Goal: Task Accomplishment & Management: Complete application form

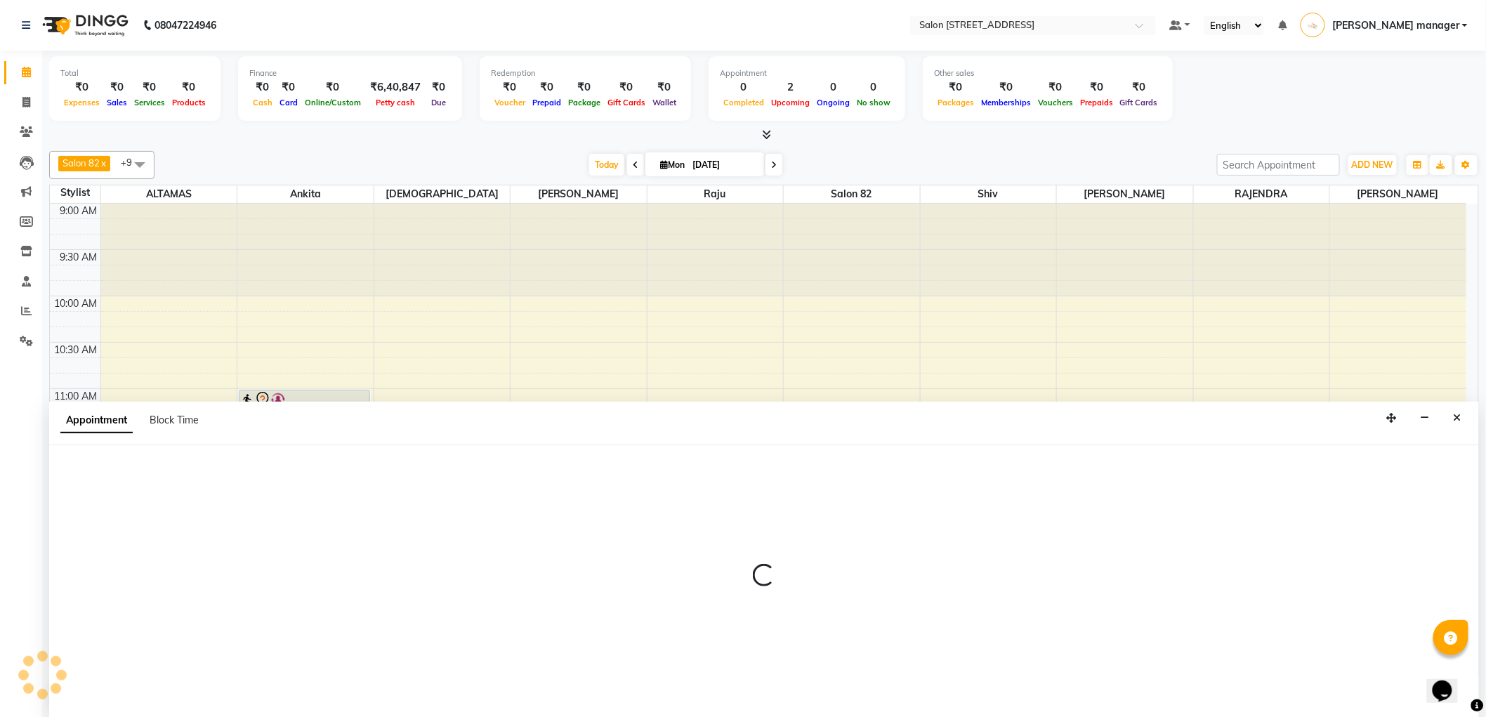
scroll to position [1, 0]
select select "33705"
select select "720"
select select "tentative"
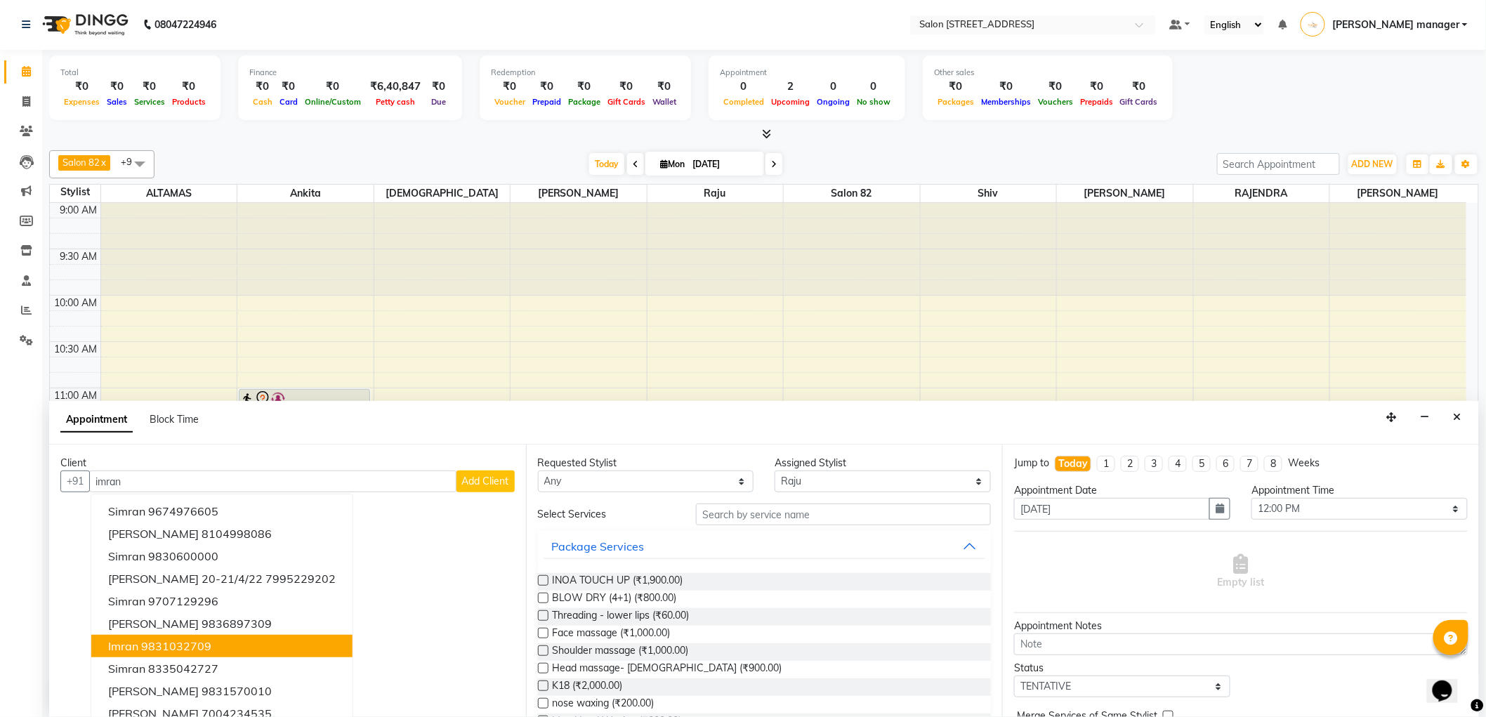
click at [192, 653] on button "imran 9831032709" at bounding box center [221, 646] width 261 height 22
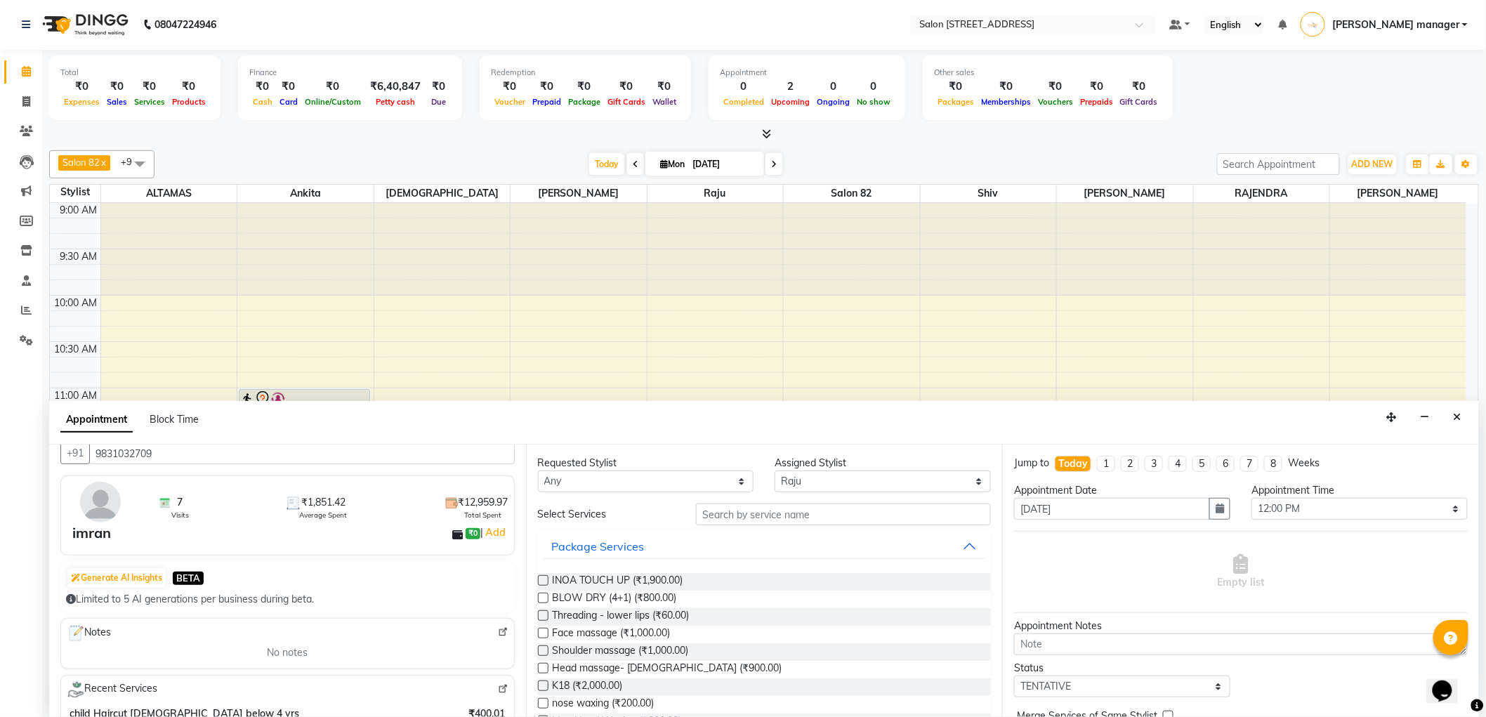
scroll to position [0, 0]
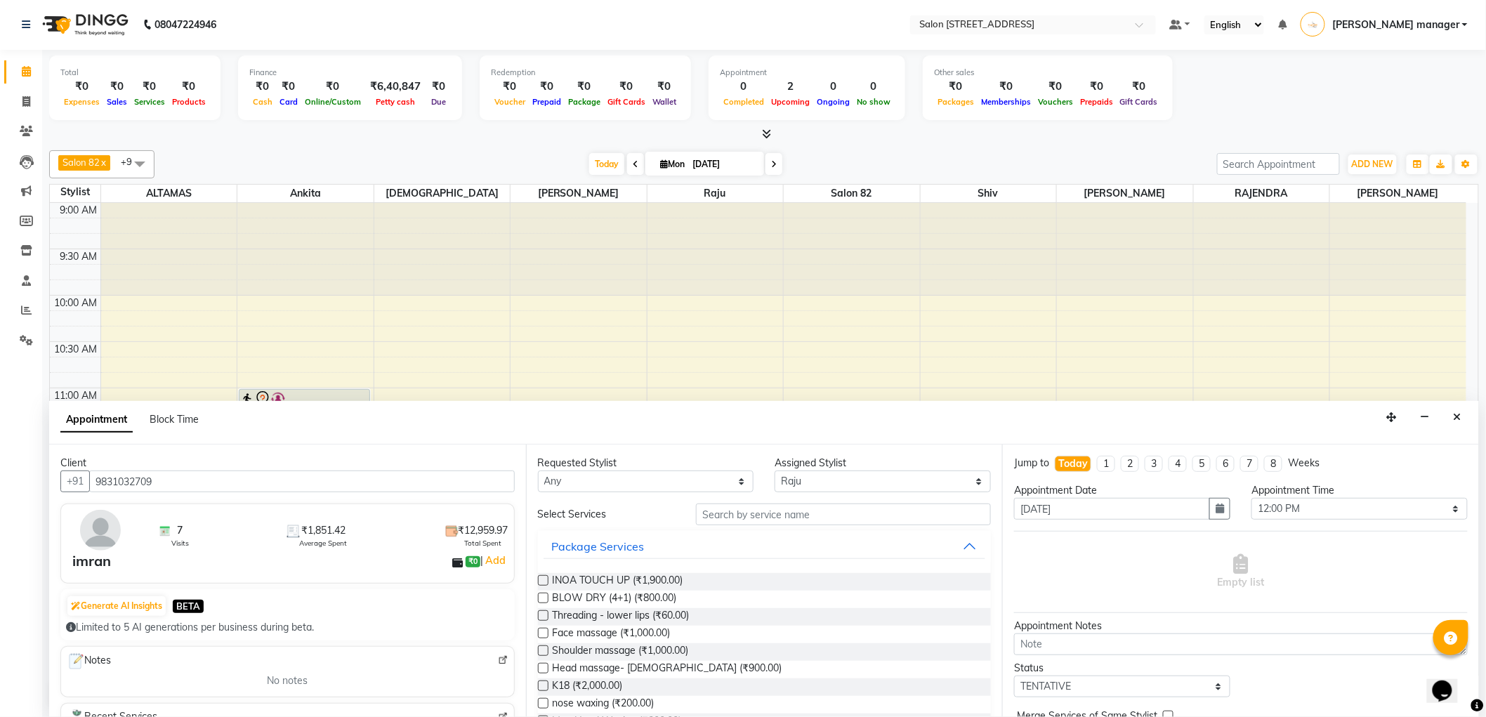
type input "9831032709"
click at [809, 514] on input "text" at bounding box center [843, 515] width 295 height 22
click at [812, 478] on select "Select [PERSON_NAME] [PERSON_NAME] [PERSON_NAME] BHAWANIPUR BUNNY [PERSON_NAME]…" at bounding box center [883, 482] width 216 height 22
select select "33690"
click at [775, 471] on select "Select [PERSON_NAME] [PERSON_NAME] [PERSON_NAME] BHAWANIPUR BUNNY [PERSON_NAME]…" at bounding box center [883, 482] width 216 height 22
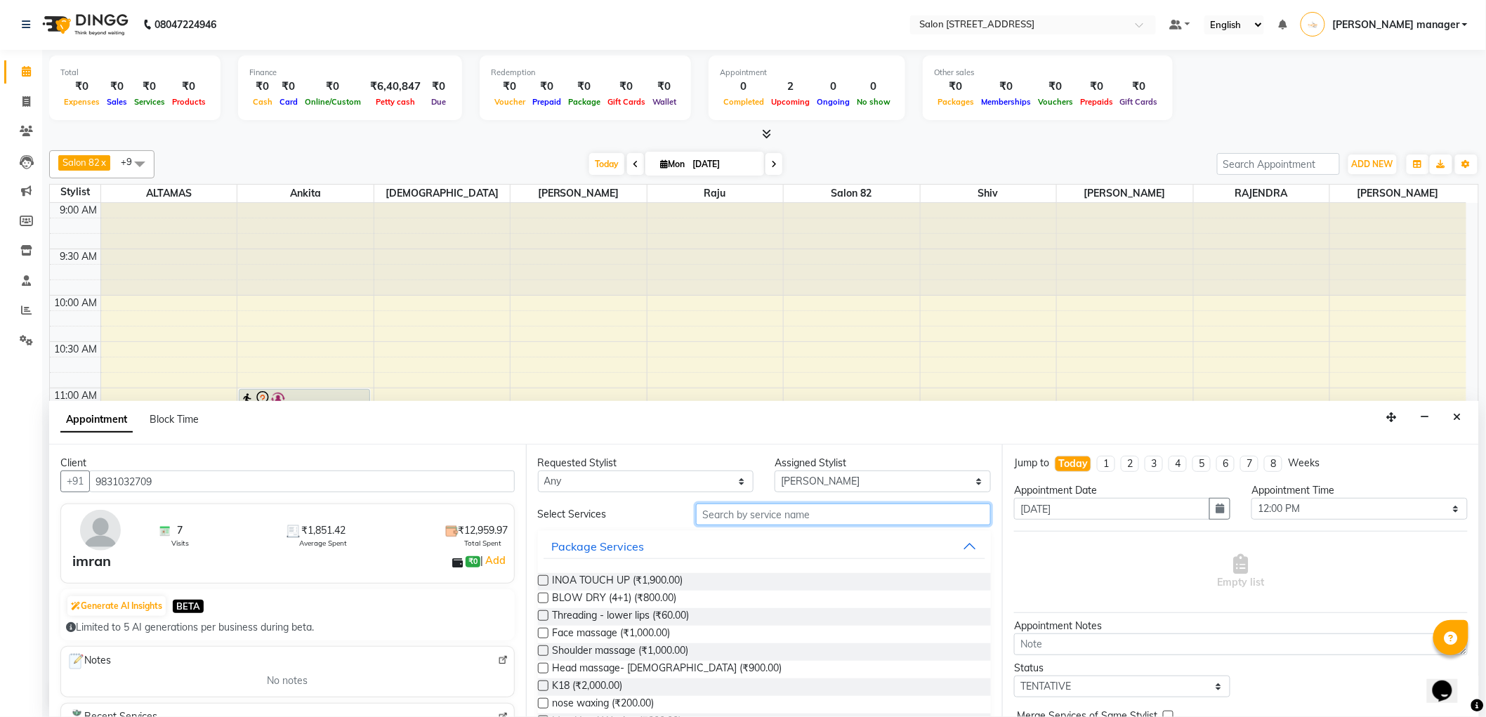
click at [769, 521] on input "text" at bounding box center [843, 515] width 295 height 22
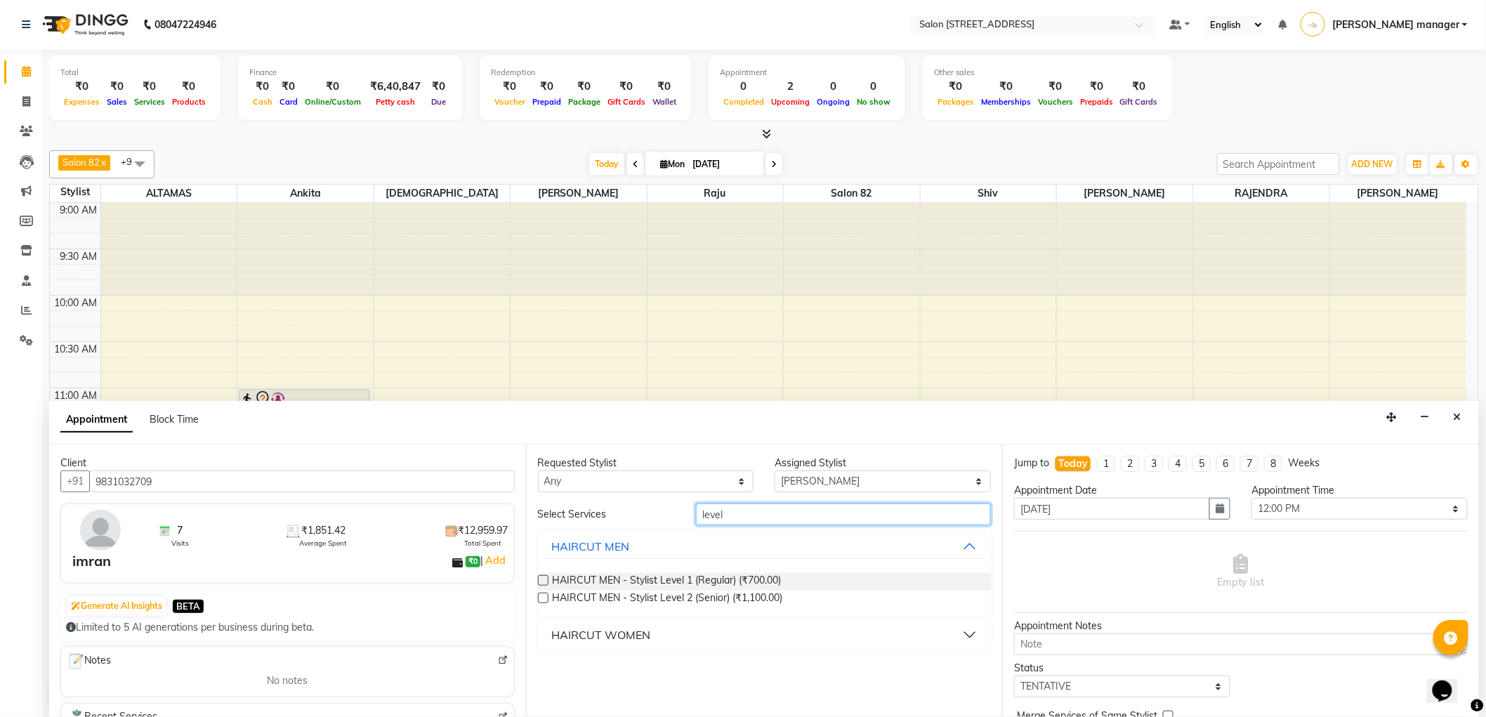
type input "level"
click at [801, 648] on div "HAIRCUT WOMEN" at bounding box center [765, 635] width 454 height 31
click at [801, 647] on button "HAIRCUT WOMEN" at bounding box center [765, 634] width 443 height 25
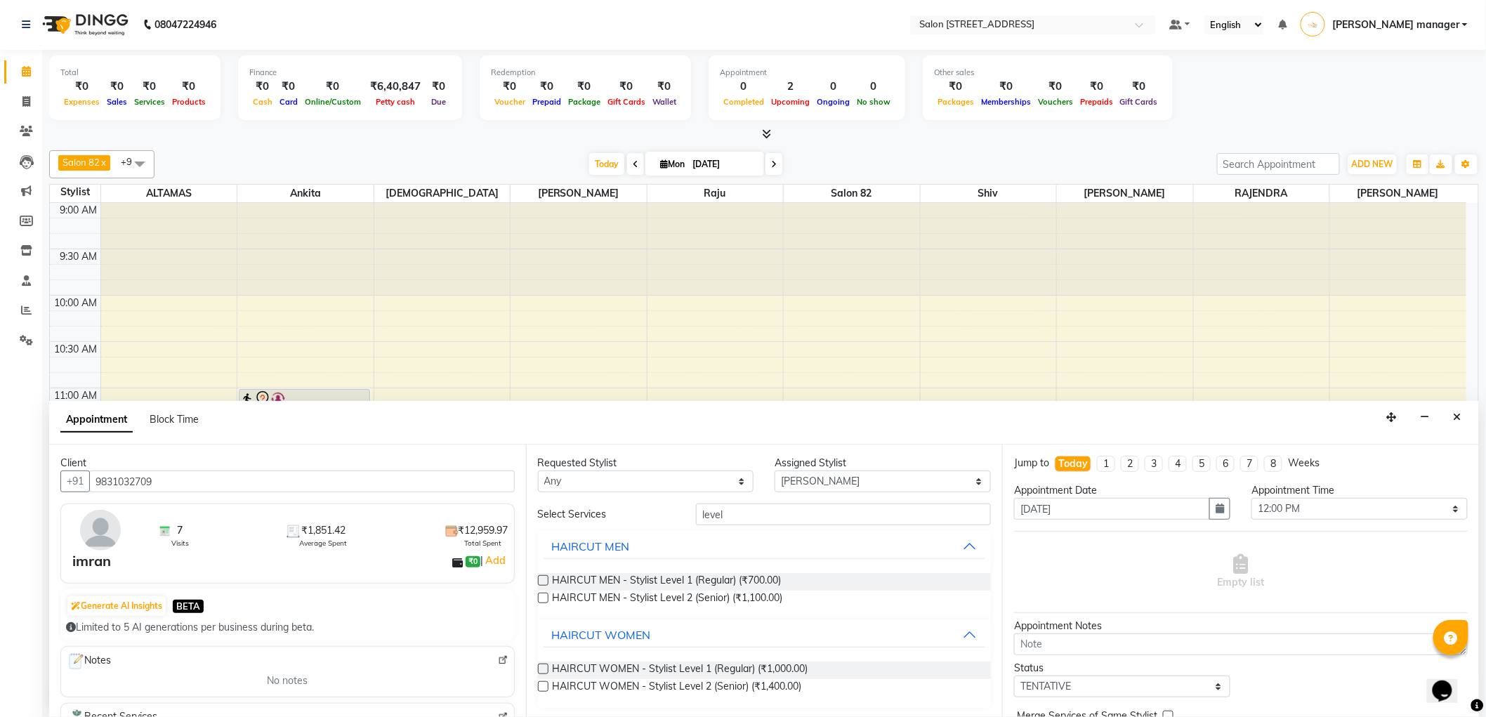
click at [542, 577] on label at bounding box center [543, 580] width 11 height 11
click at [542, 577] on input "checkbox" at bounding box center [542, 581] width 9 height 9
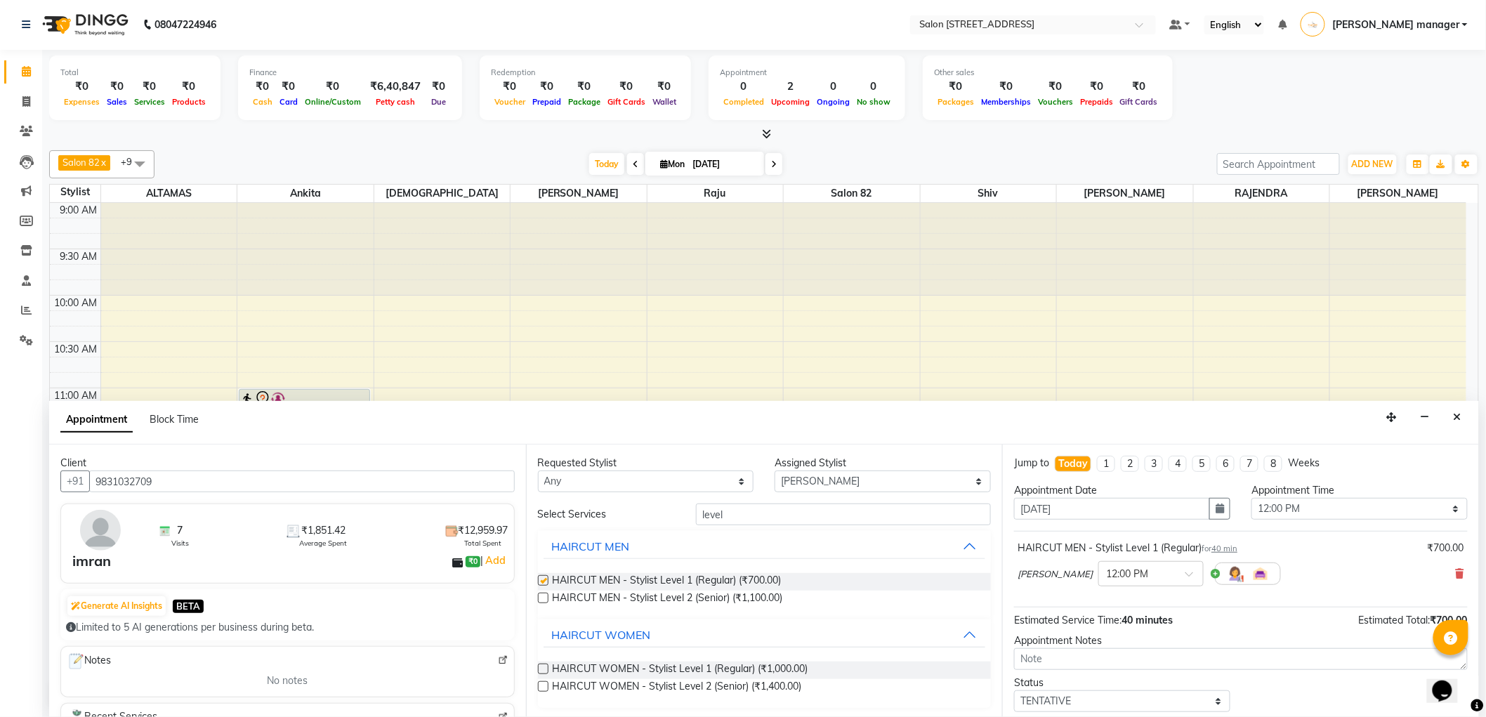
checkbox input "false"
click at [839, 473] on select "Select [PERSON_NAME] [PERSON_NAME] [PERSON_NAME] BHAWANIPUR BUNNY [PERSON_NAME]…" at bounding box center [883, 482] width 216 height 22
select select "85777"
click at [775, 471] on select "Select [PERSON_NAME] [PERSON_NAME] [PERSON_NAME] BHAWANIPUR BUNNY [PERSON_NAME]…" at bounding box center [883, 482] width 216 height 22
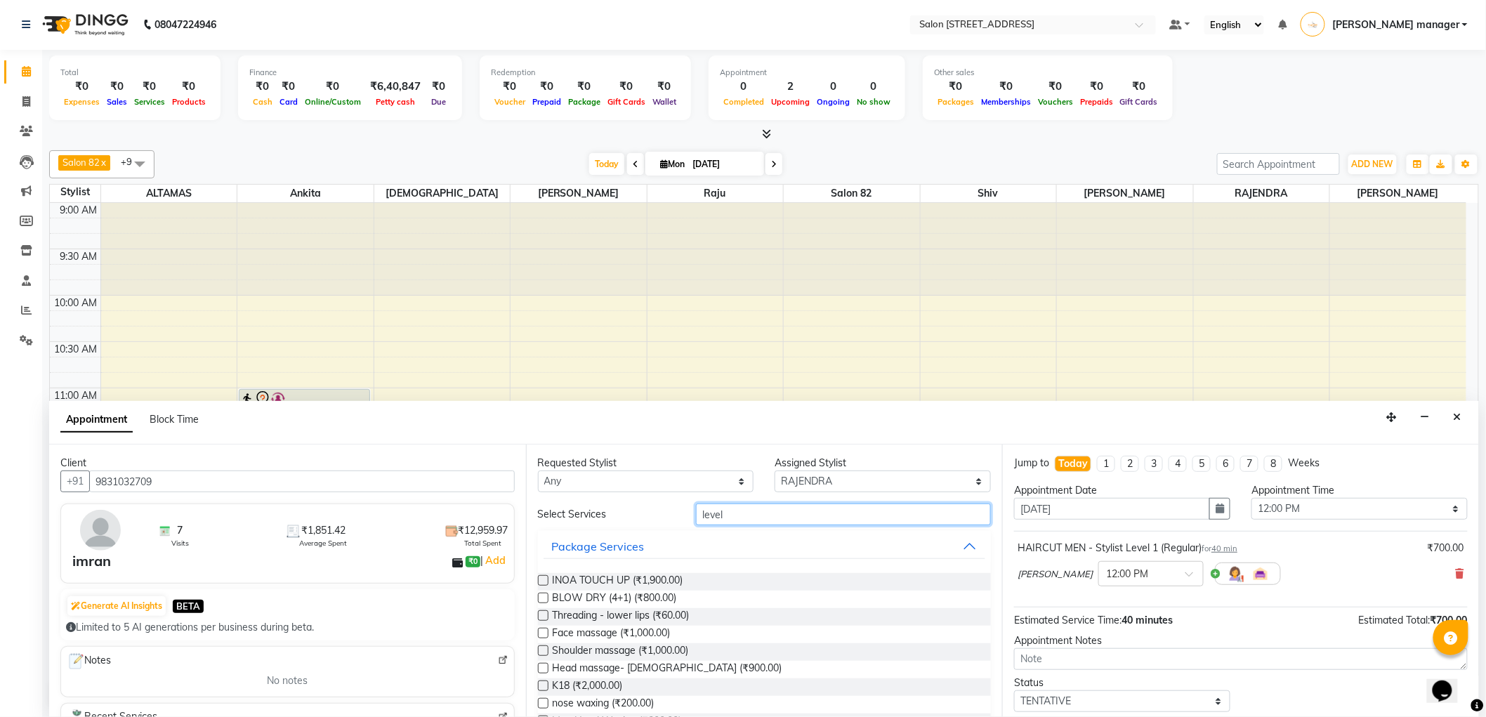
click at [812, 520] on input "level" at bounding box center [843, 515] width 295 height 22
type input "l"
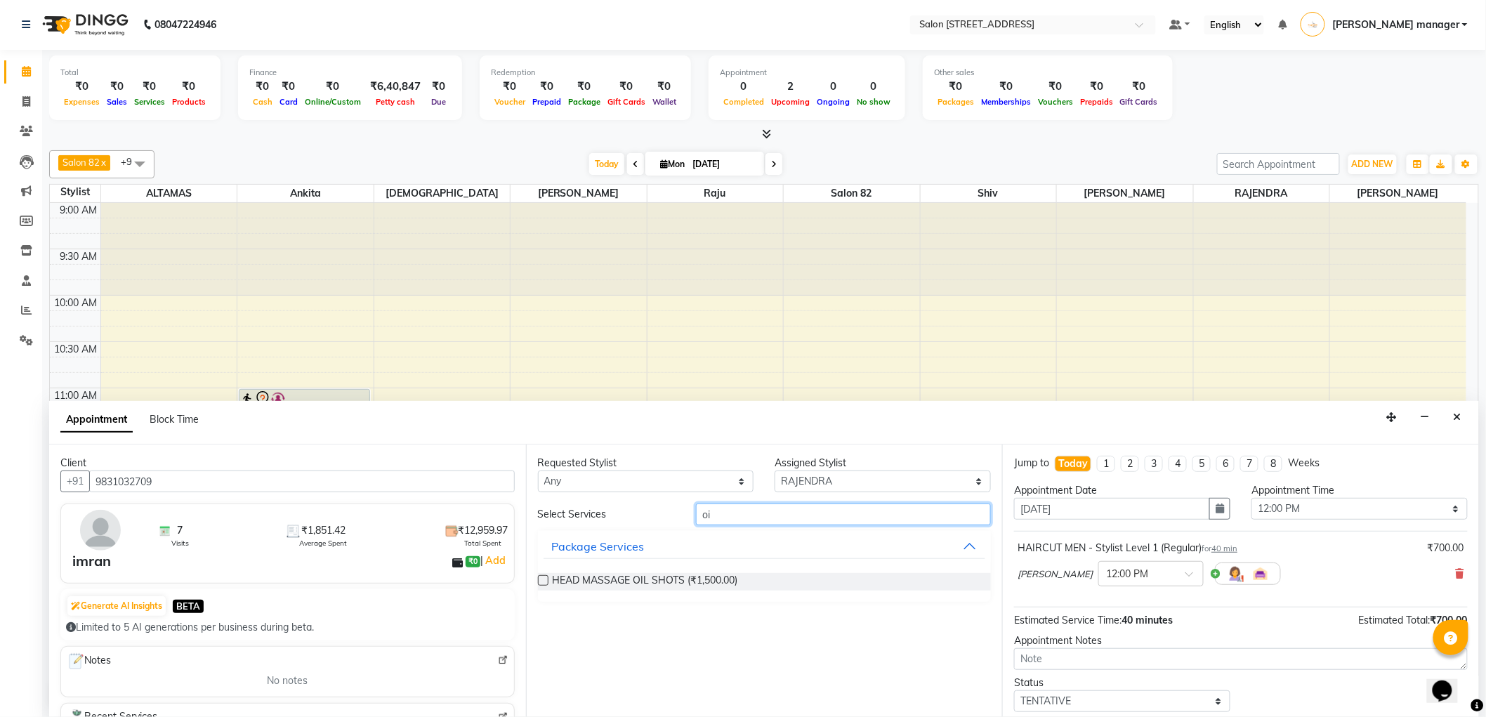
type input "o"
type input "head"
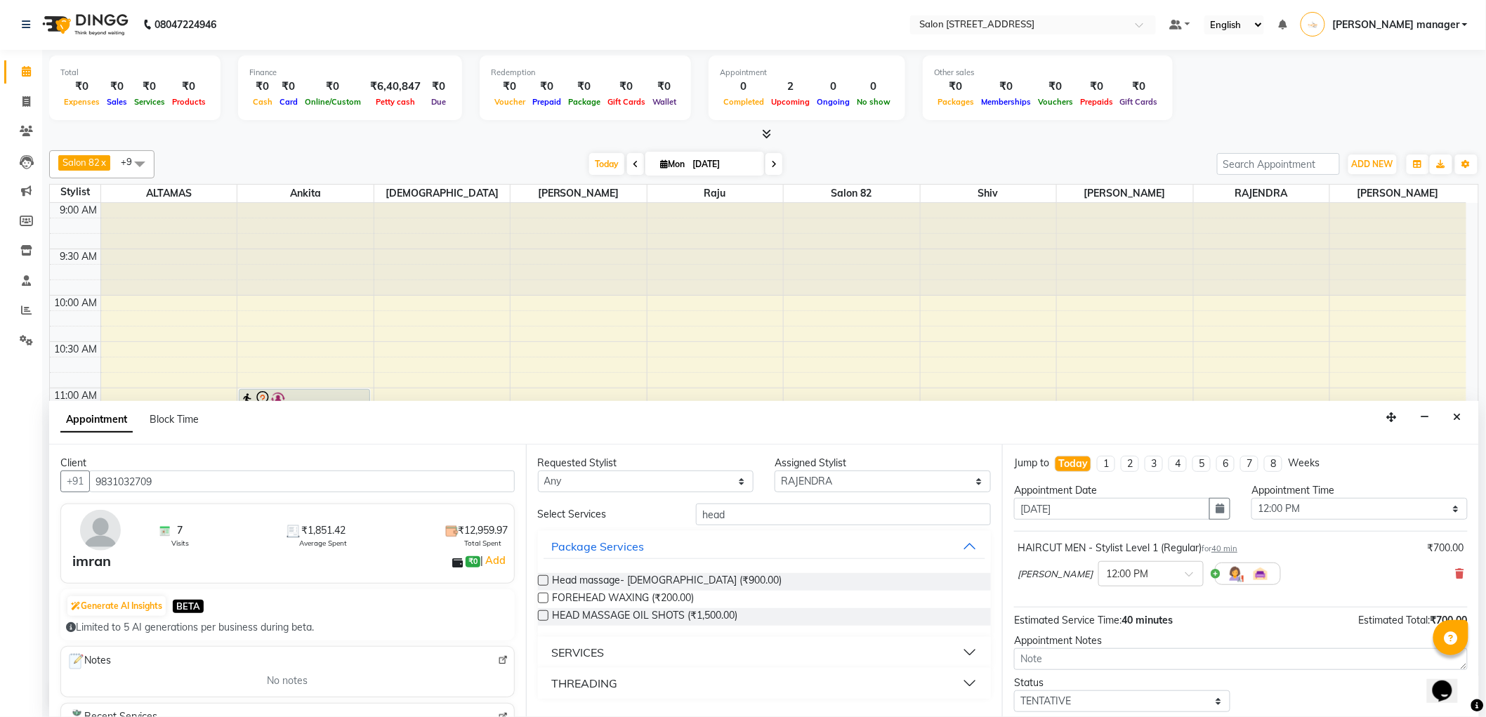
click at [541, 583] on label at bounding box center [543, 580] width 11 height 11
click at [541, 583] on input "checkbox" at bounding box center [542, 581] width 9 height 9
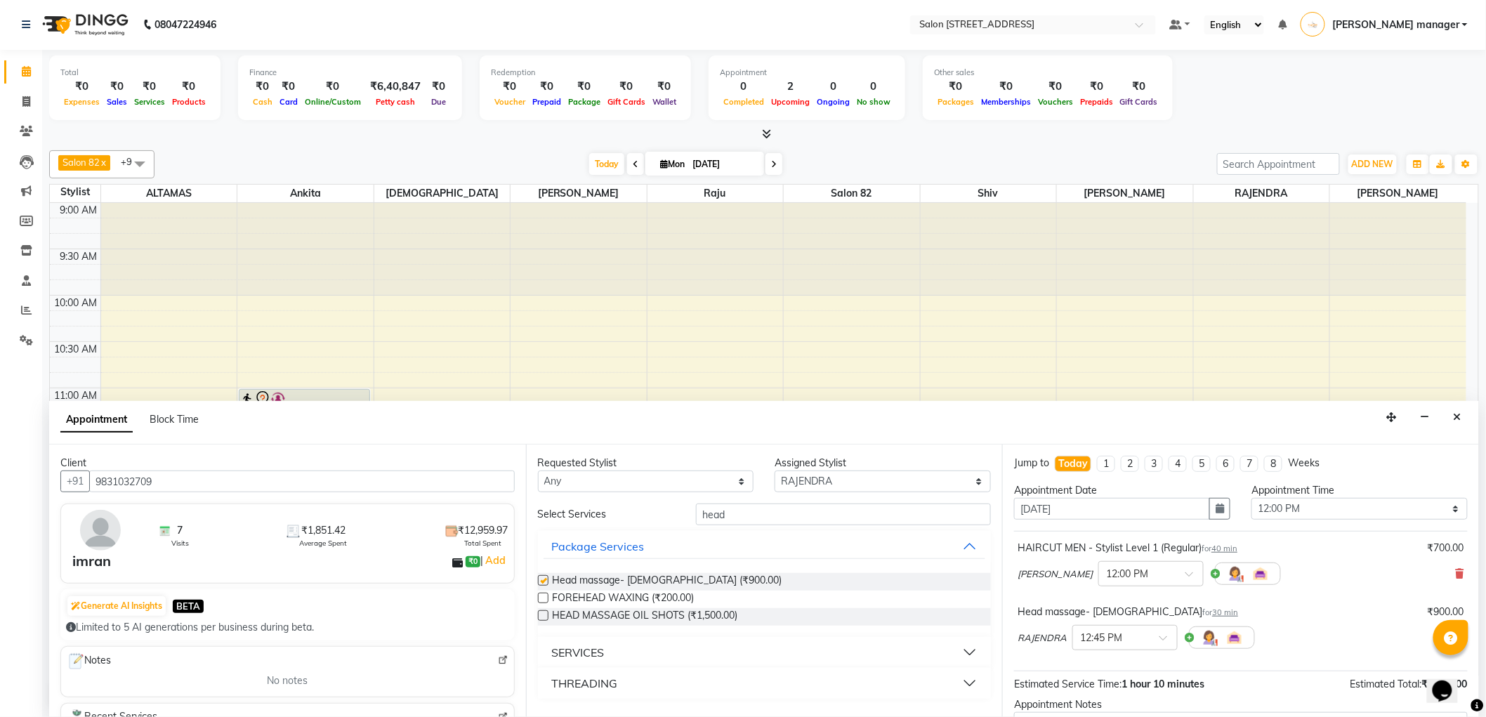
checkbox input "false"
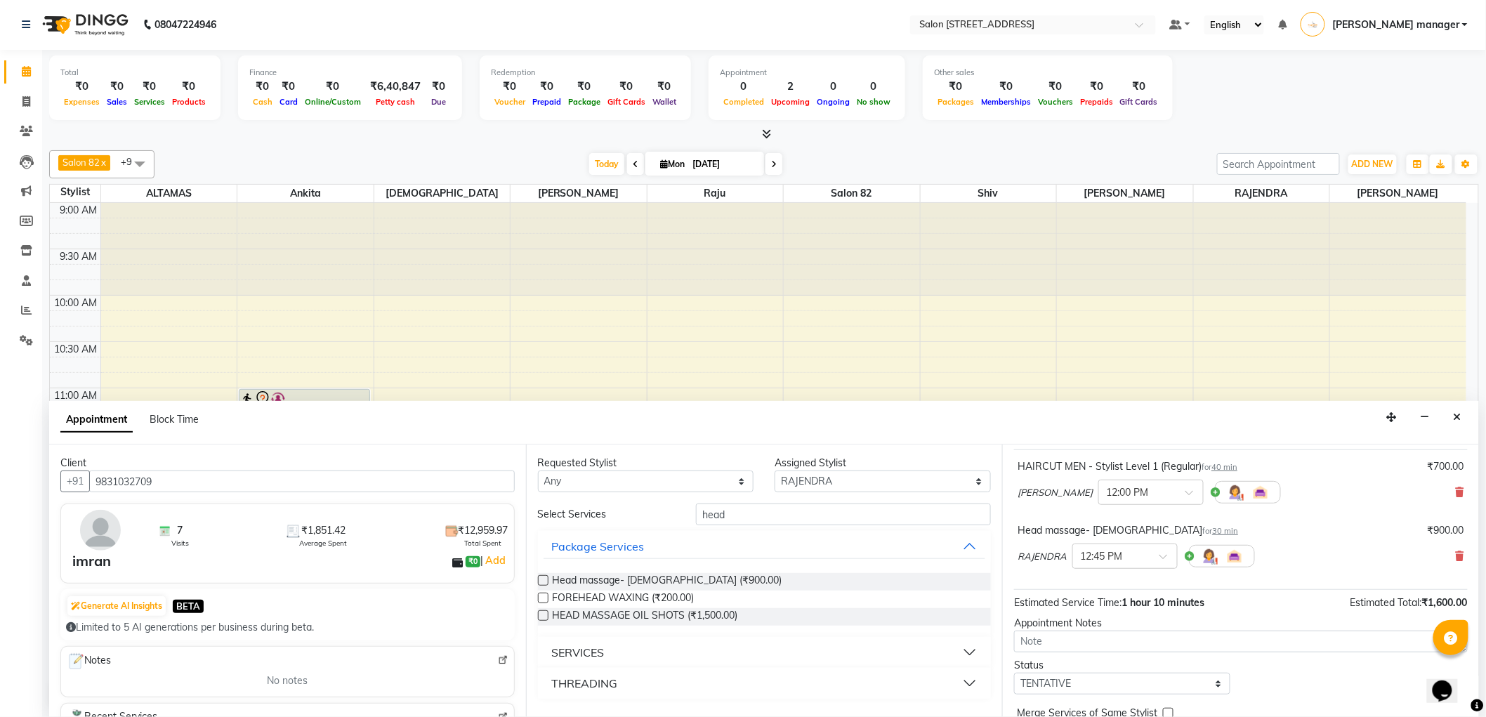
scroll to position [148, 0]
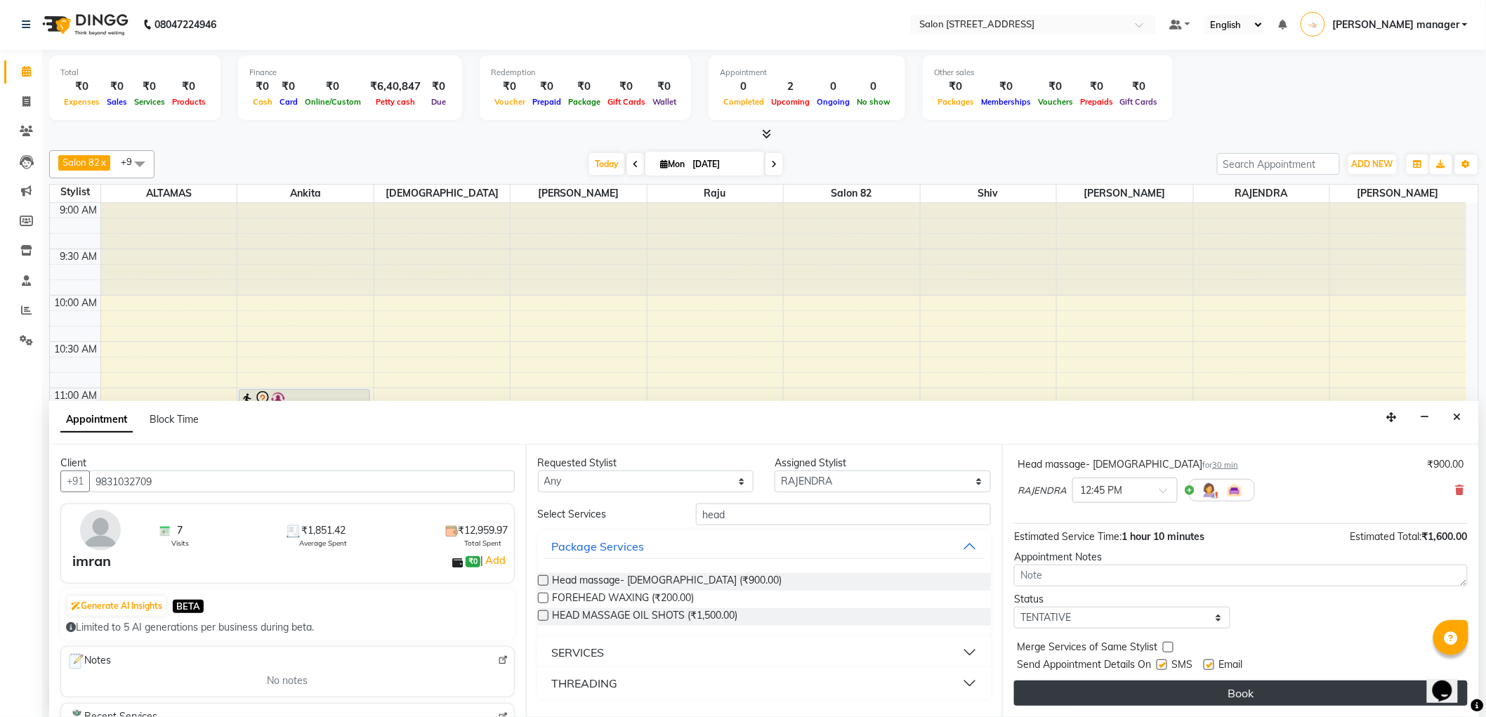
click at [1127, 683] on button "Book" at bounding box center [1241, 693] width 454 height 25
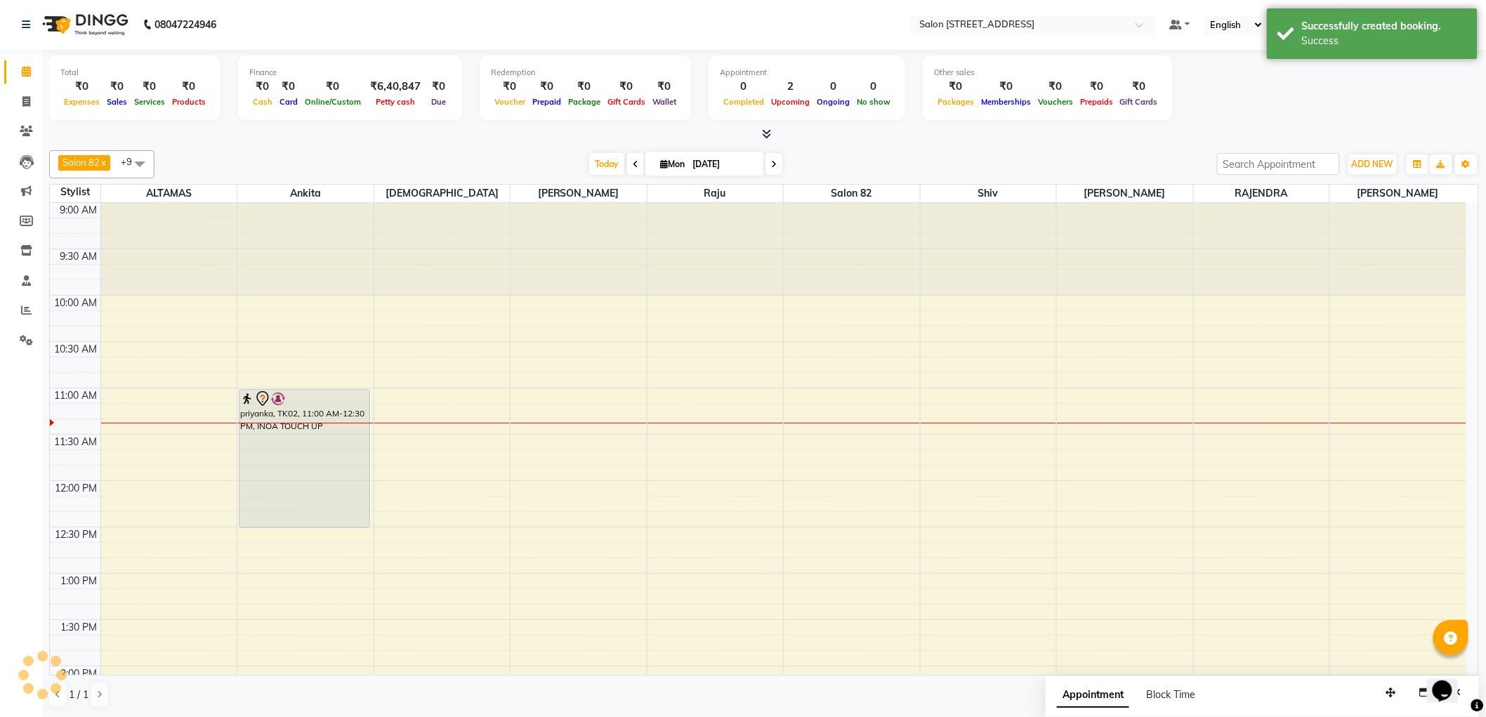
scroll to position [0, 0]
